Goal: Transaction & Acquisition: Subscribe to service/newsletter

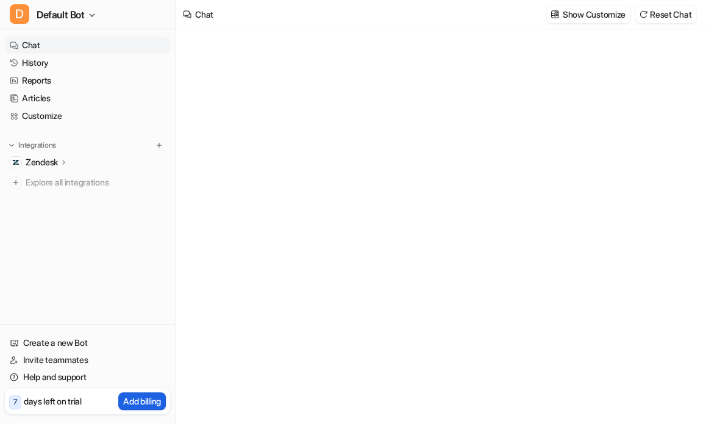
type textarea "**********"
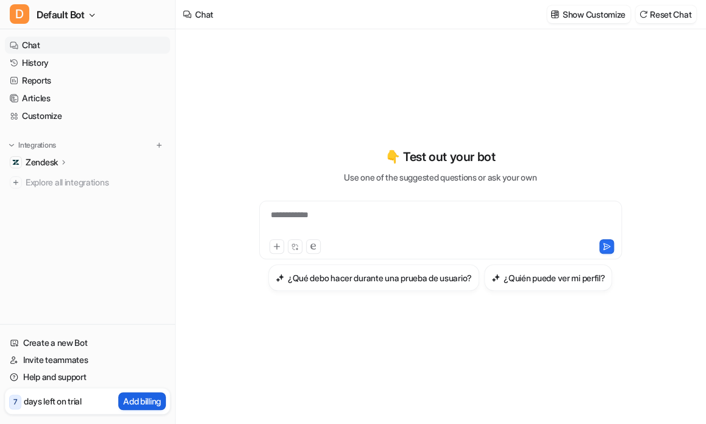
click at [139, 397] on p "Add billing" at bounding box center [142, 401] width 38 height 13
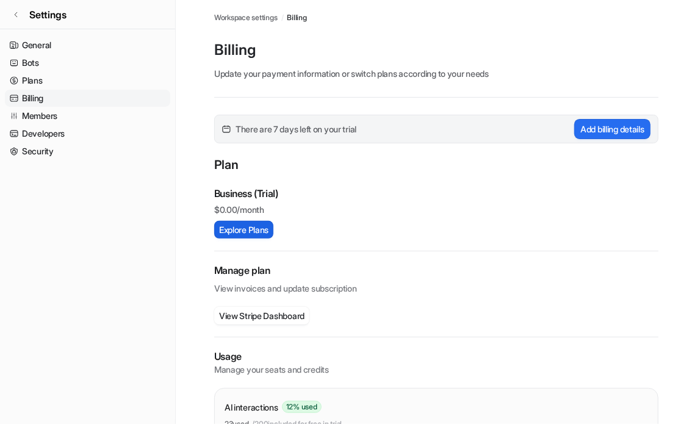
click at [246, 229] on button "Explore Plans" at bounding box center [243, 230] width 59 height 18
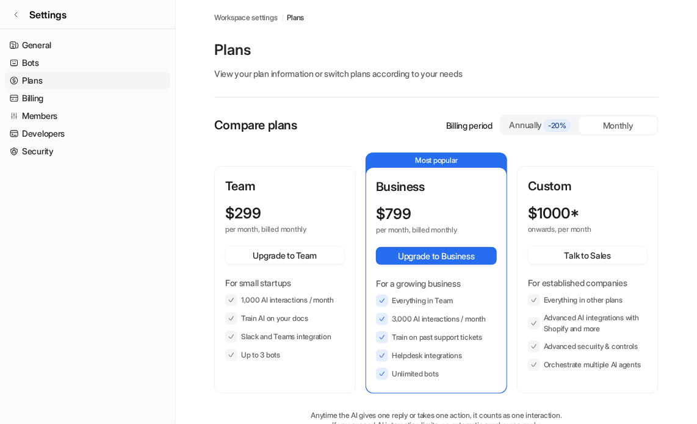
click at [256, 298] on li "1,000 AI interactions / month" at bounding box center [285, 300] width 120 height 12
drag, startPoint x: 260, startPoint y: 300, endPoint x: 235, endPoint y: 299, distance: 25.0
click at [235, 299] on li "1,000 AI interactions / month" at bounding box center [285, 300] width 120 height 12
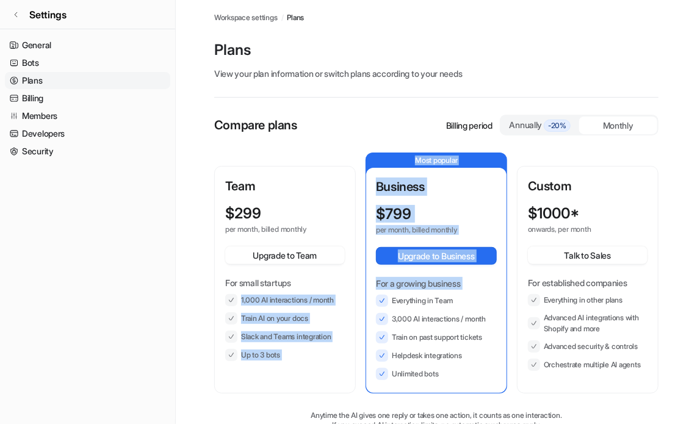
drag, startPoint x: 341, startPoint y: 299, endPoint x: 362, endPoint y: 309, distance: 22.7
click at [362, 309] on div "Team $ 299 per month, billed monthly Upgrade to Team For small startups 1,000 A…" at bounding box center [436, 272] width 444 height 241
click at [339, 313] on li "Train AI on your docs" at bounding box center [285, 318] width 120 height 12
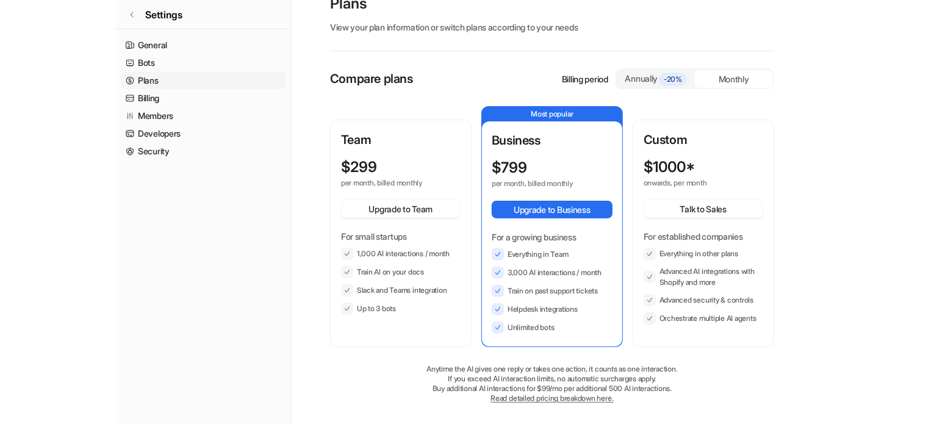
scroll to position [49, 0]
